Goal: Task Accomplishment & Management: Use online tool/utility

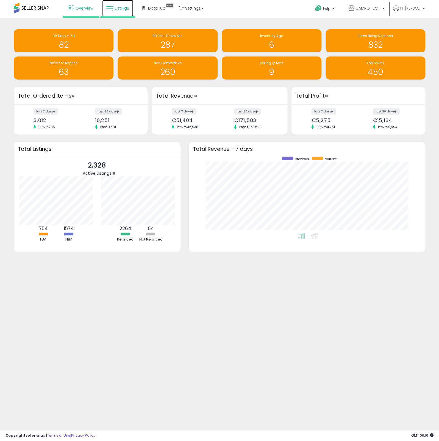
click at [115, 10] on span "Listings" at bounding box center [122, 7] width 14 height 5
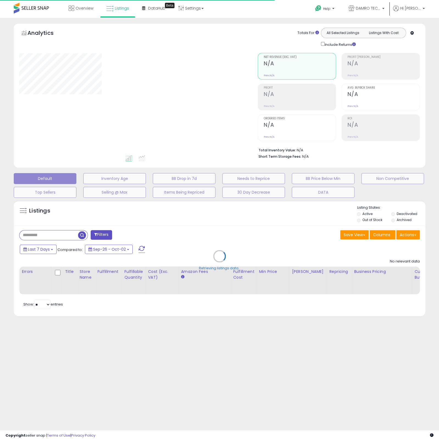
click at [48, 234] on div "Retrieving listings data.." at bounding box center [219, 260] width 419 height 125
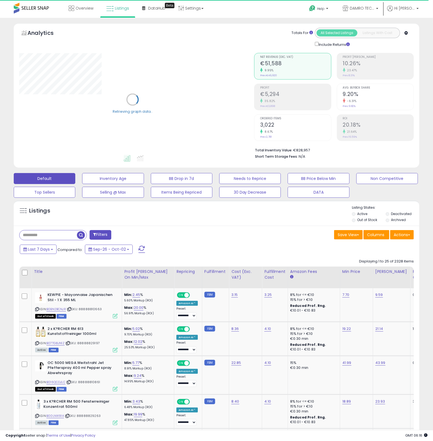
click at [41, 234] on input "text" at bounding box center [47, 236] width 57 height 10
type input "**********"
